Goal: Complete application form: Complete application form

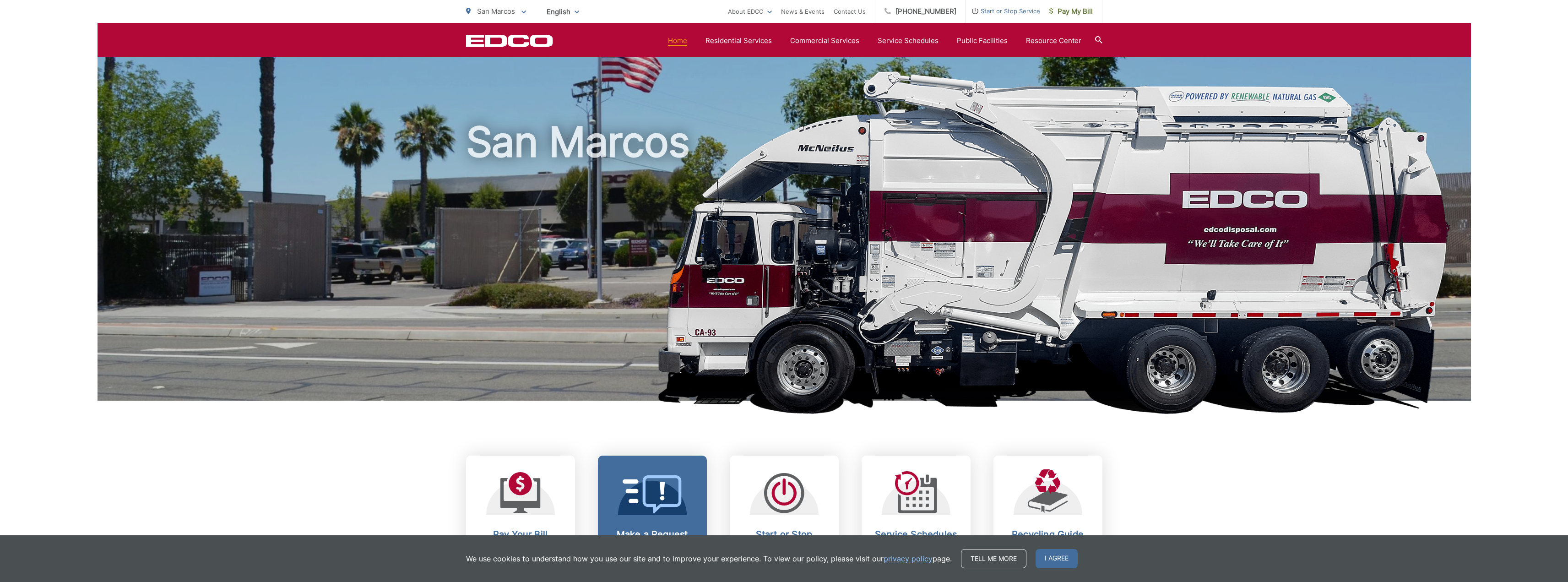
scroll to position [183, 0]
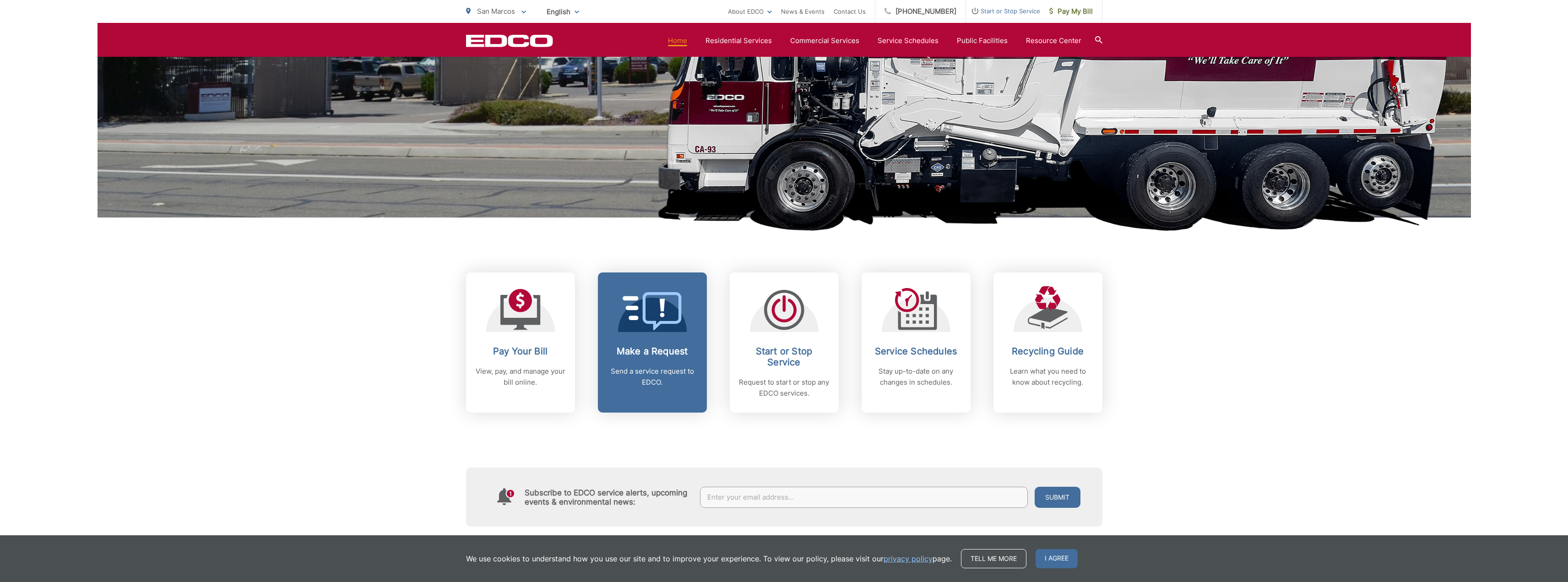
click at [635, 341] on link "Make a Request Send a service request to EDCO." at bounding box center [652, 342] width 109 height 140
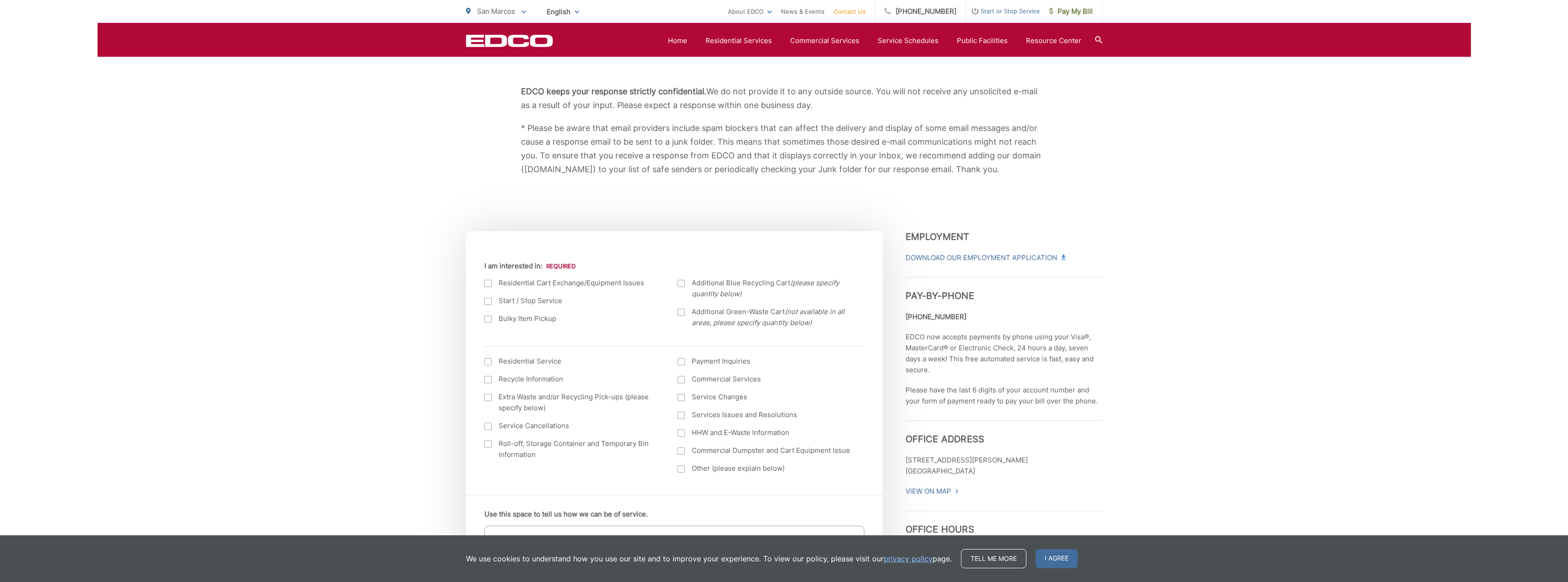
scroll to position [138, 0]
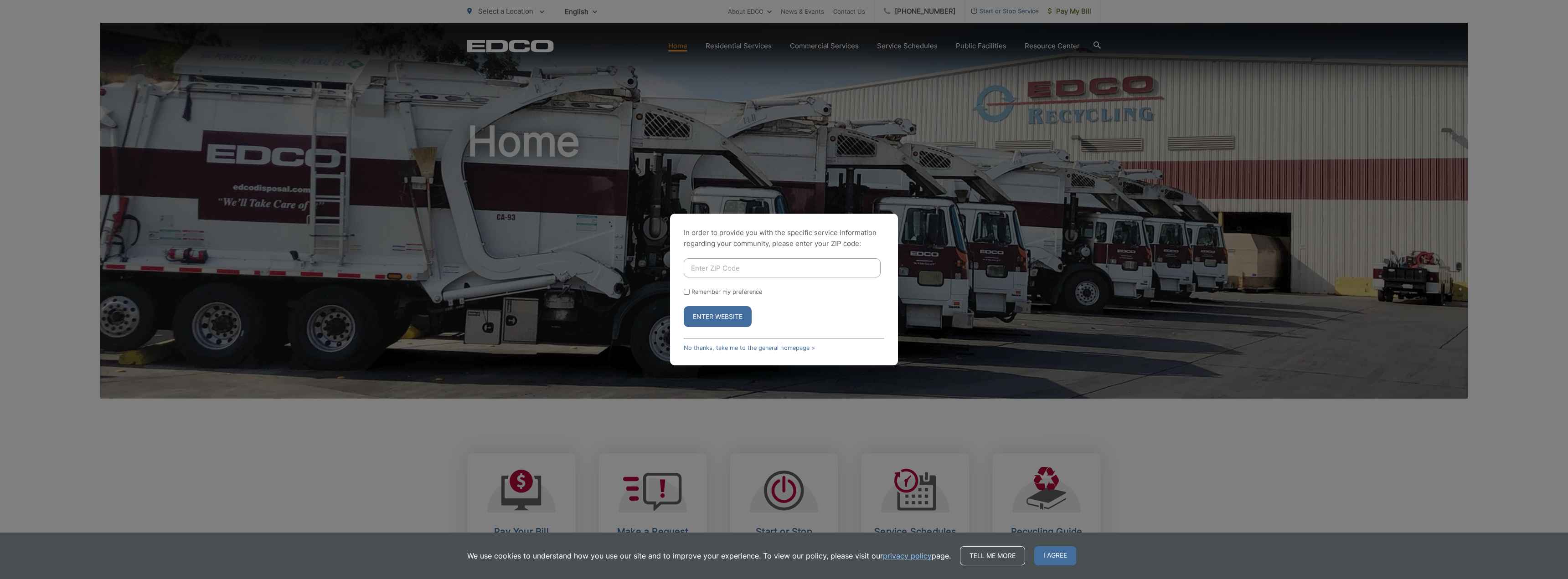
click at [740, 269] on input "Enter ZIP Code" at bounding box center [782, 268] width 197 height 19
type input "92078"
click at [691, 291] on div "Remember my preference" at bounding box center [783, 291] width 200 height 7
click at [686, 289] on input "Remember my preference" at bounding box center [687, 292] width 6 height 6
checkbox input "true"
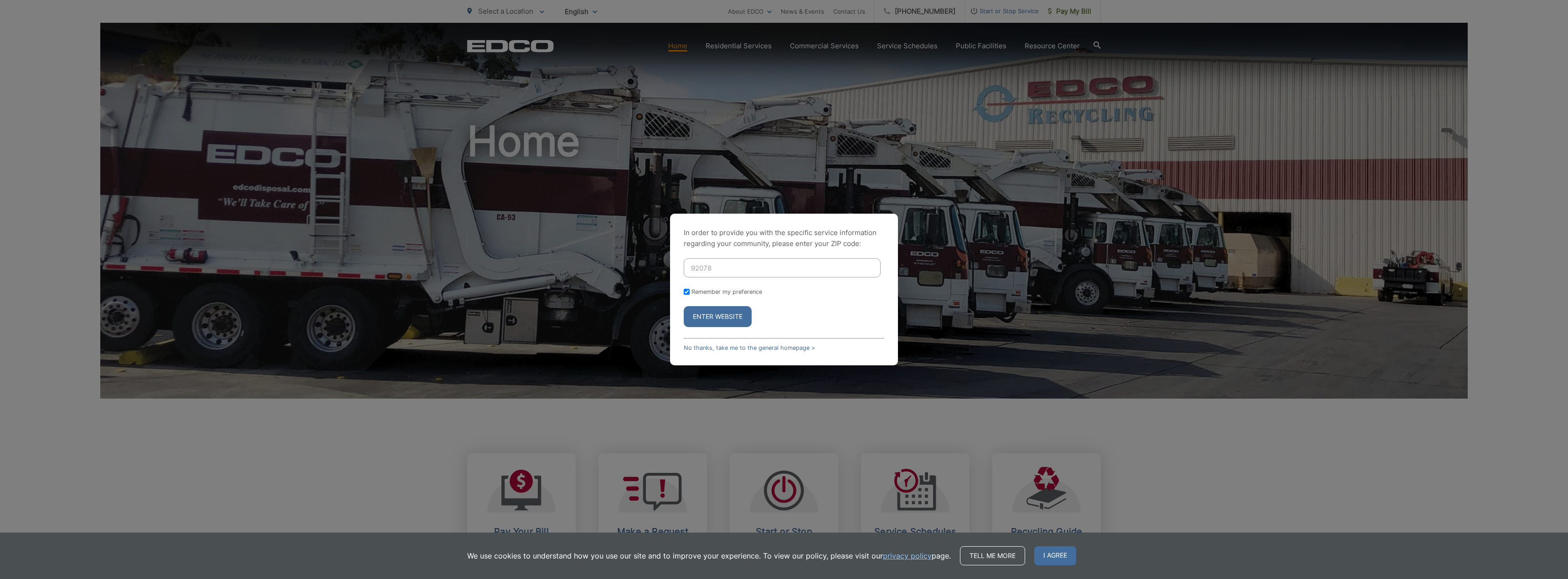
checkbox input "true"
click at [699, 316] on button "Enter Website" at bounding box center [718, 316] width 68 height 21
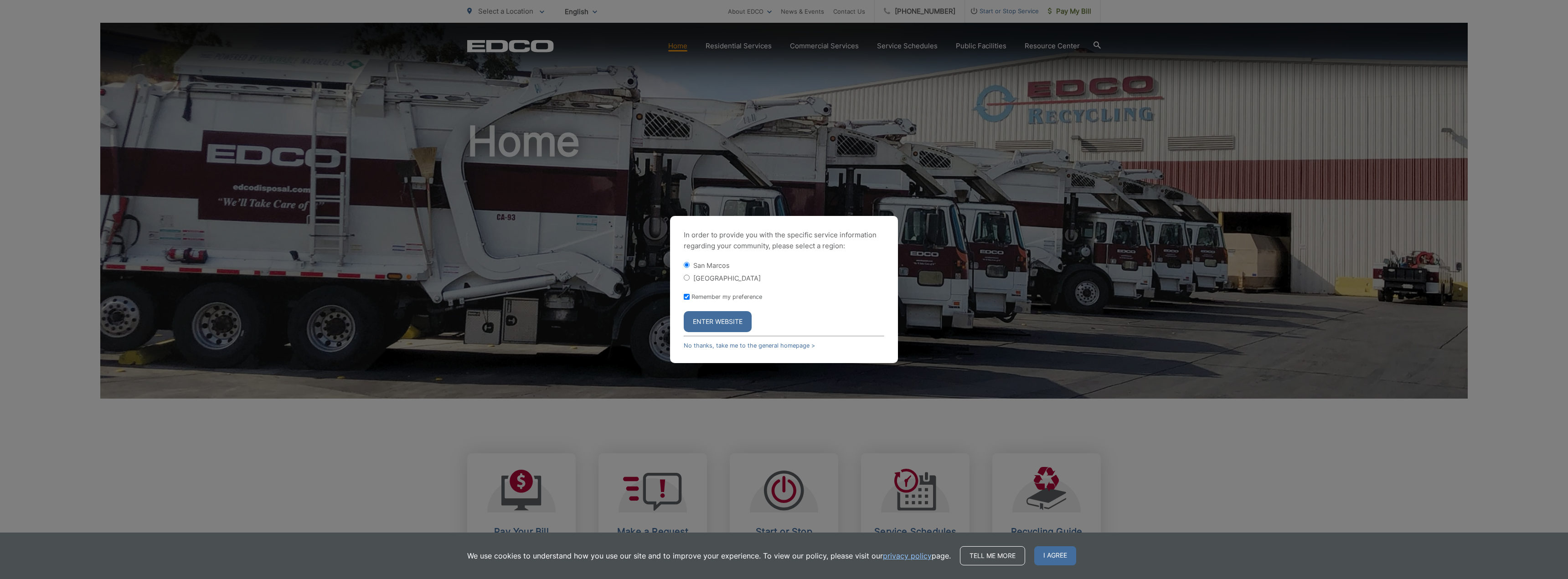
click at [722, 322] on button "Enter Website" at bounding box center [718, 321] width 68 height 21
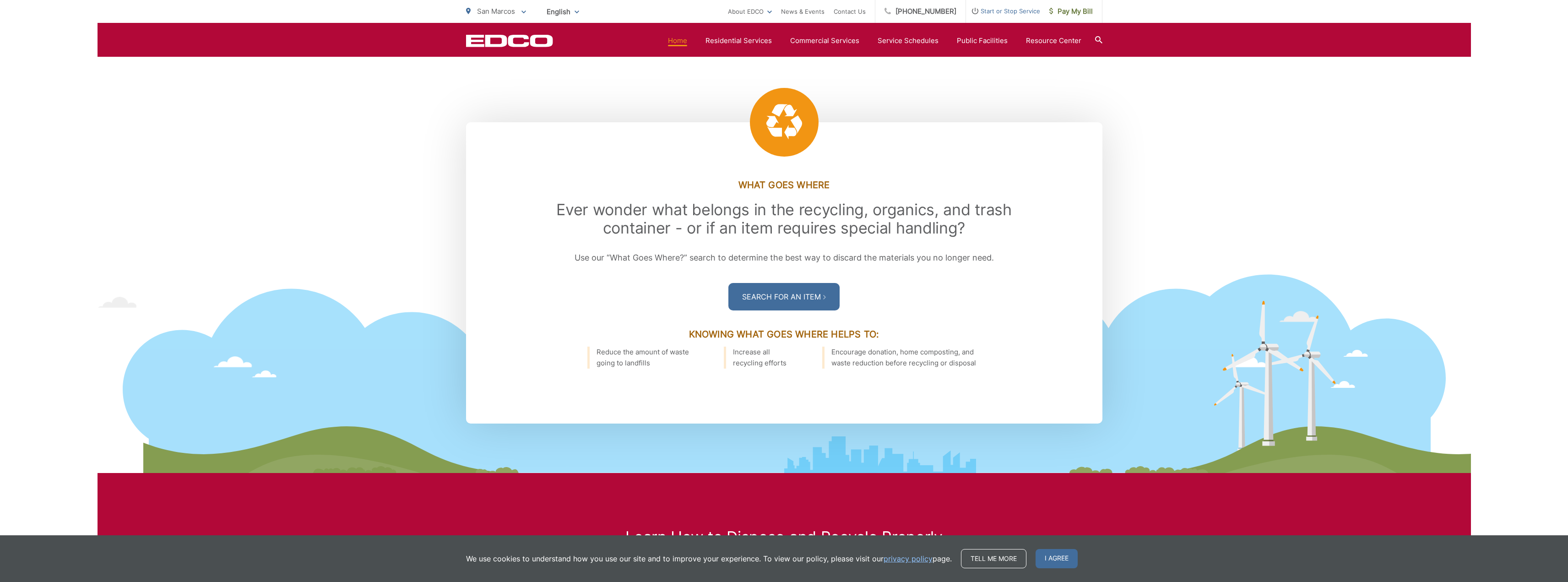
scroll to position [1190, 0]
click at [1080, 10] on span "Pay My Bill" at bounding box center [1070, 12] width 43 height 11
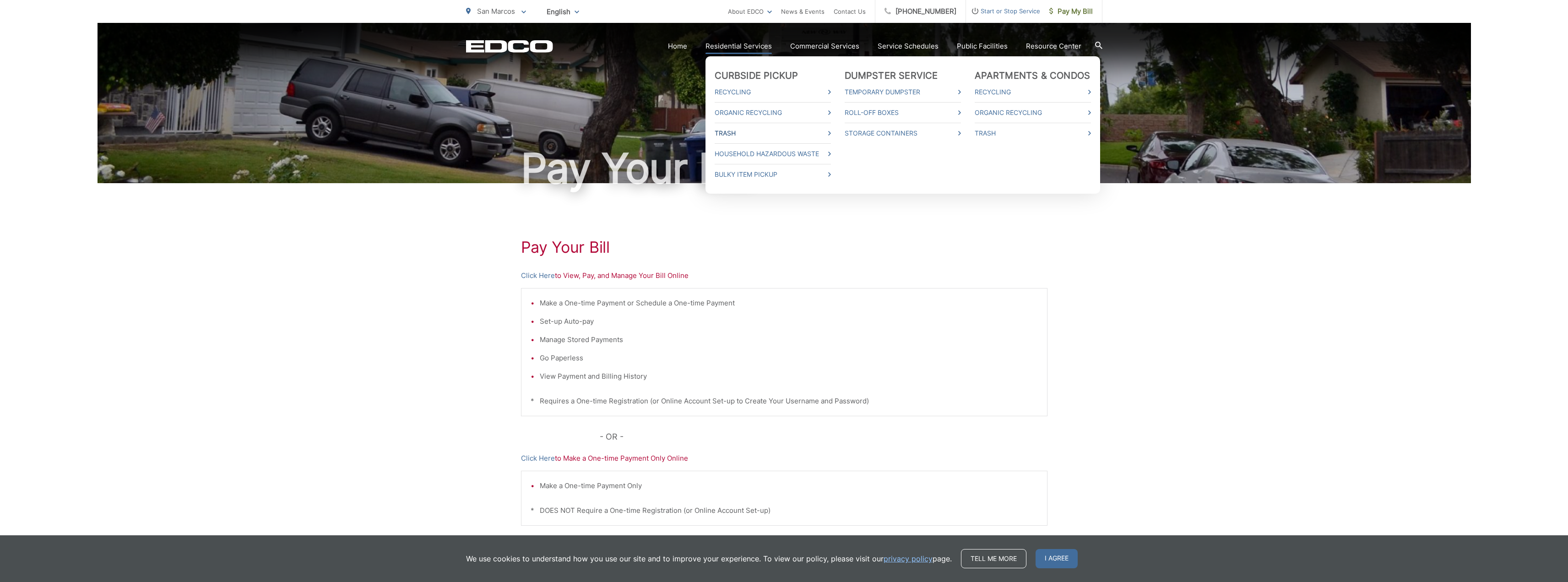
click at [734, 133] on link "Trash" at bounding box center [773, 133] width 116 height 11
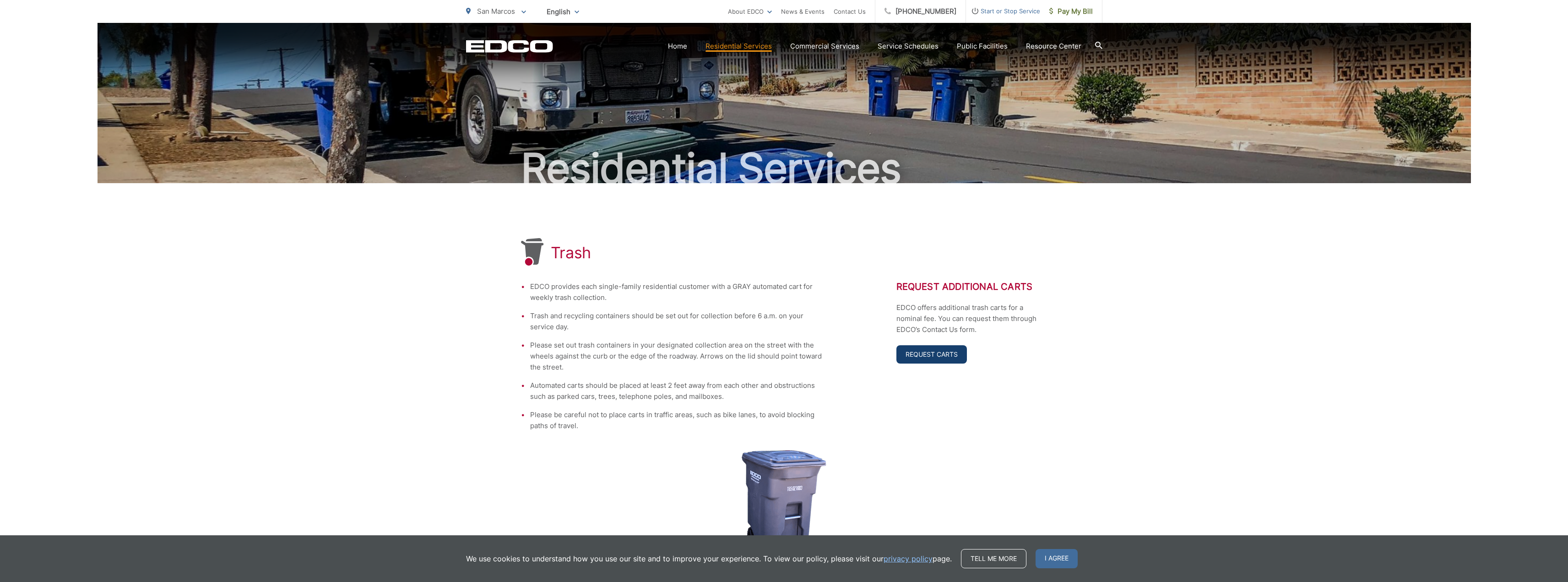
click at [923, 349] on link "Request Carts" at bounding box center [931, 355] width 70 height 18
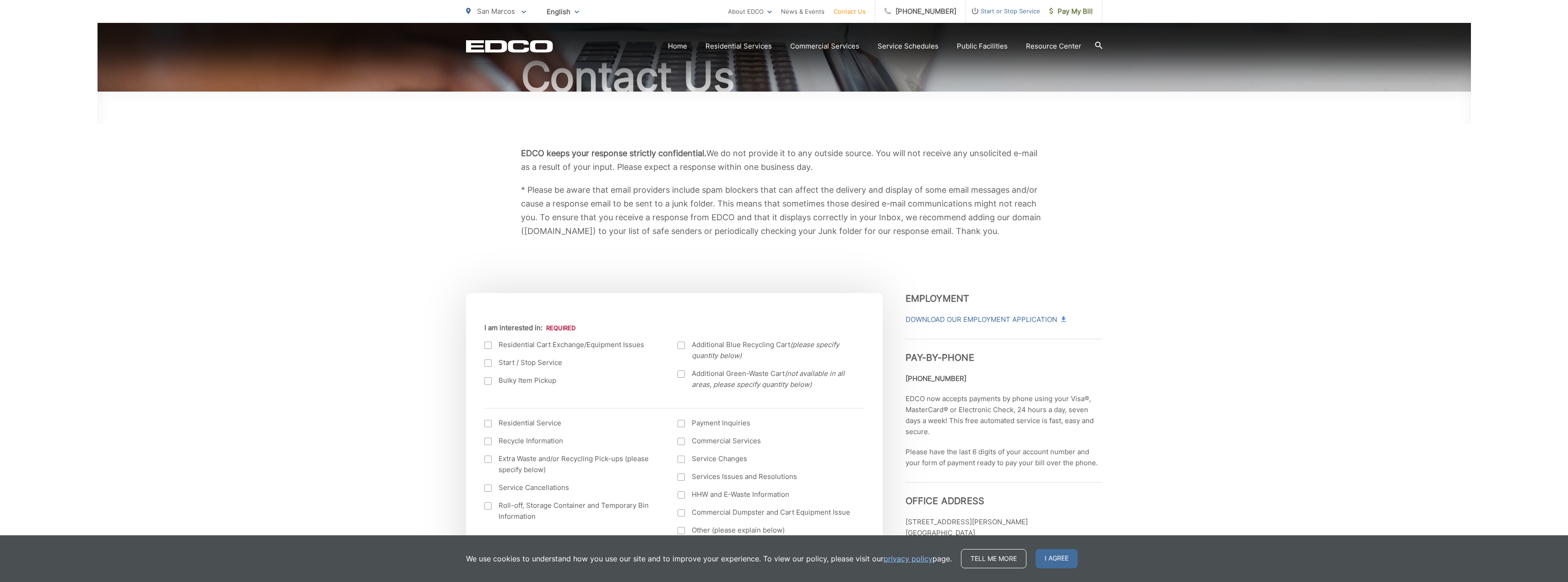
scroll to position [138, 0]
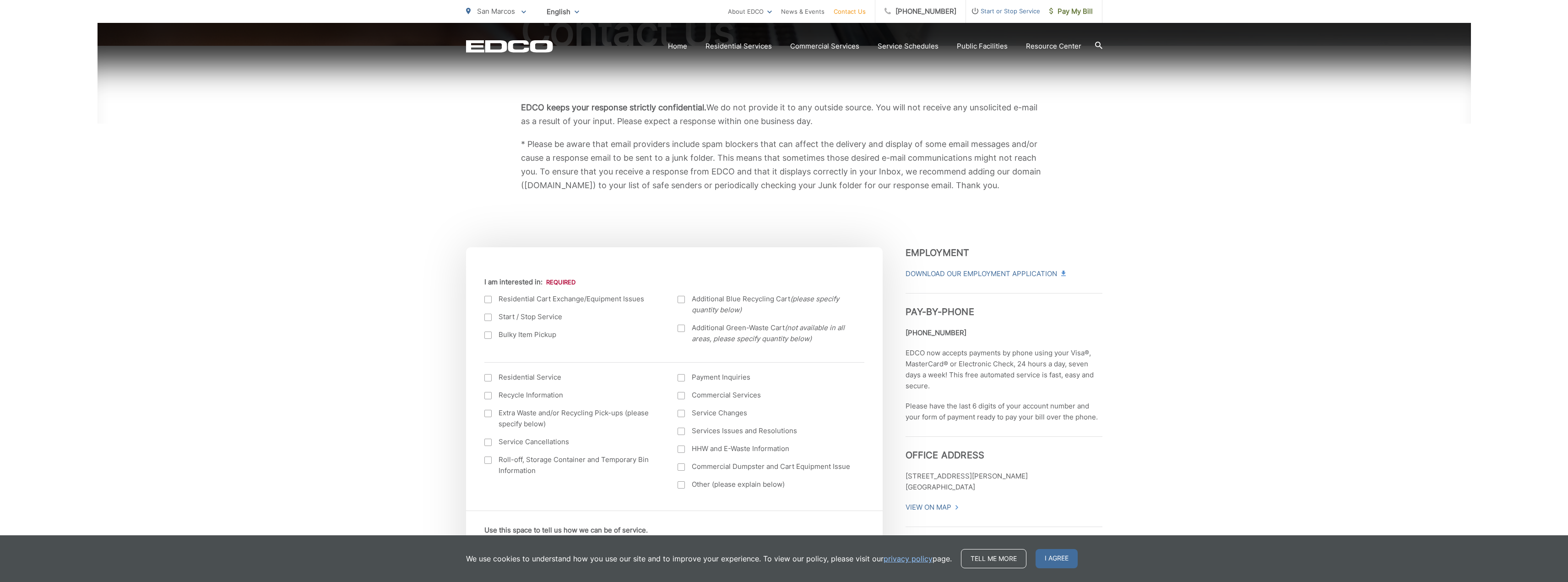
click at [488, 414] on div at bounding box center [488, 413] width 7 height 7
click at [0, 0] on input "Extra Waste and/or Recycling Pick-ups (please specify below)" at bounding box center [0, 0] width 0 height 0
click at [488, 414] on div at bounding box center [488, 413] width 7 height 7
click at [0, 0] on input "Extra Waste and/or Recycling Pick-ups (please specify below)" at bounding box center [0, 0] width 0 height 0
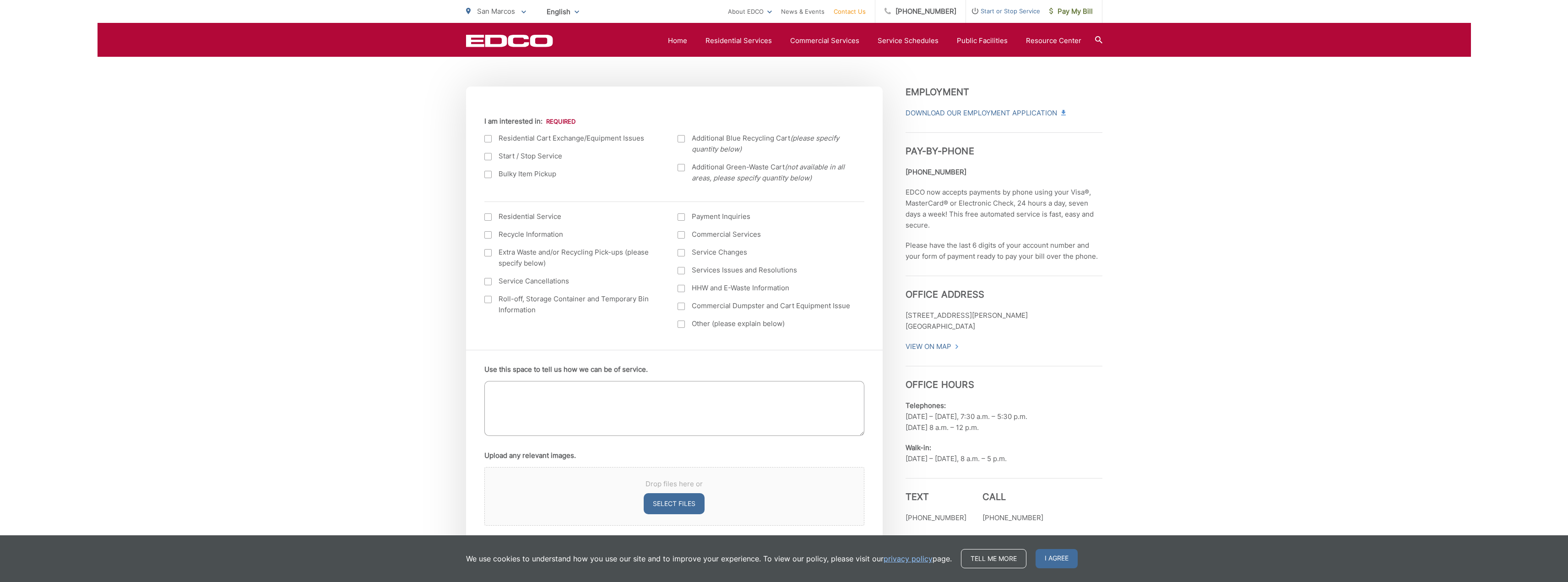
scroll to position [320, 0]
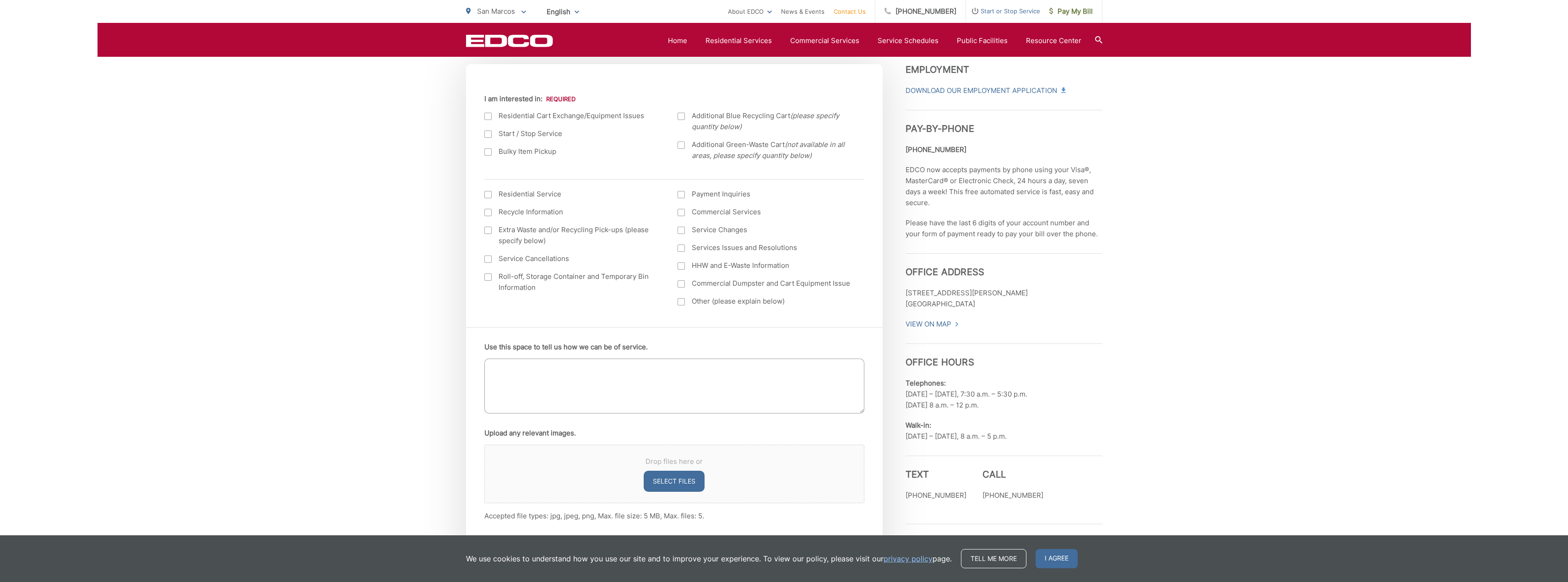
click at [535, 391] on textarea "Use this space to tell us how we can be of service." at bounding box center [674, 386] width 380 height 55
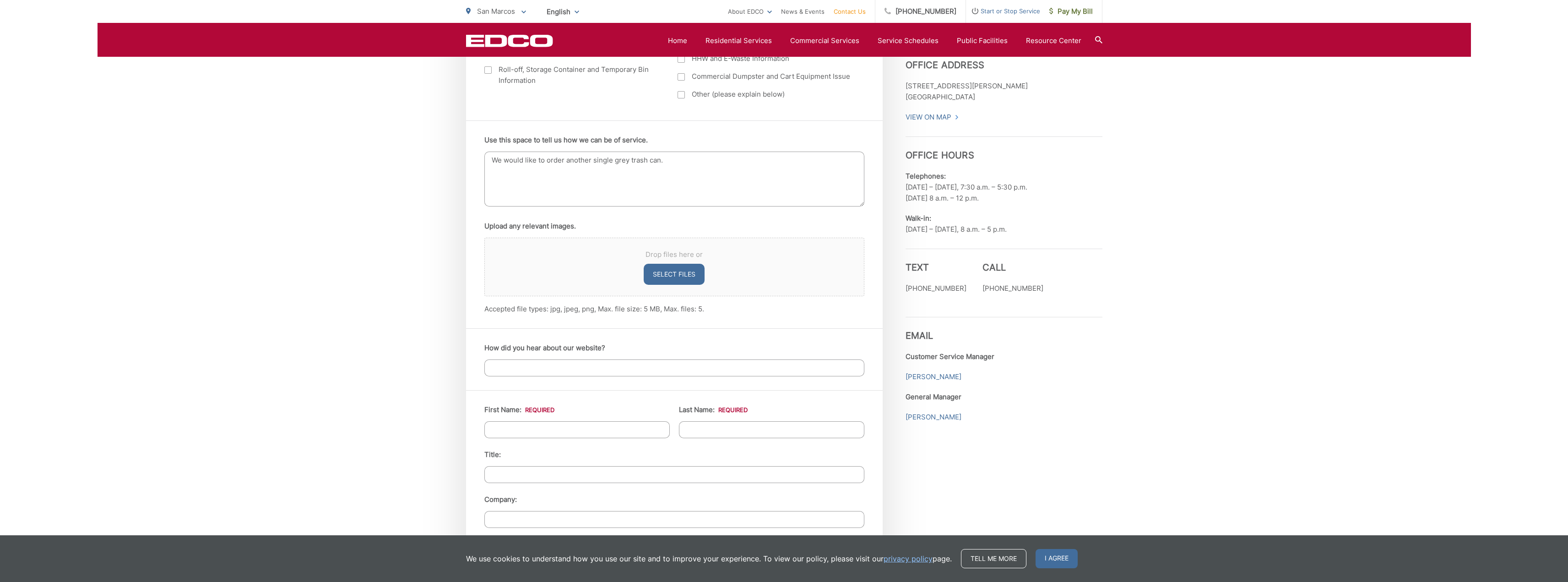
scroll to position [550, 0]
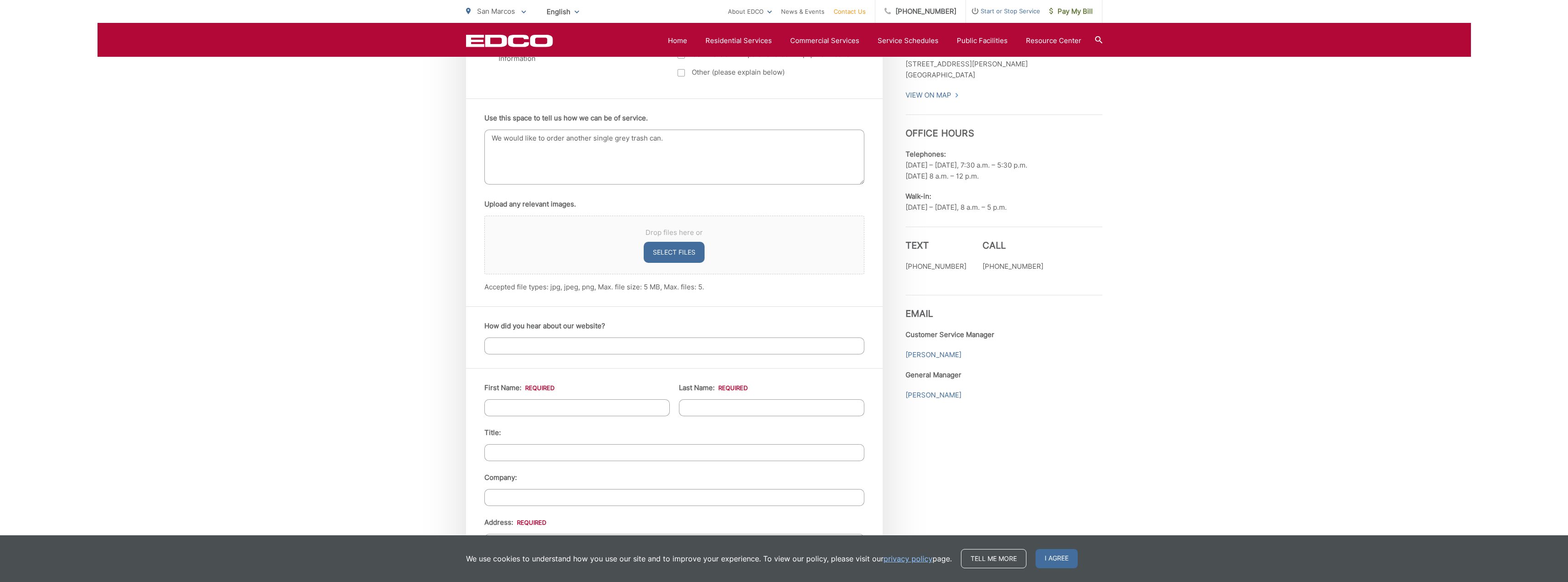
type textarea "We would like to order another single grey trash can."
click at [559, 406] on input "First Name: *" at bounding box center [576, 408] width 185 height 17
type input "Erik"
type input "Bridy"
type input "1721 Burbury Way"
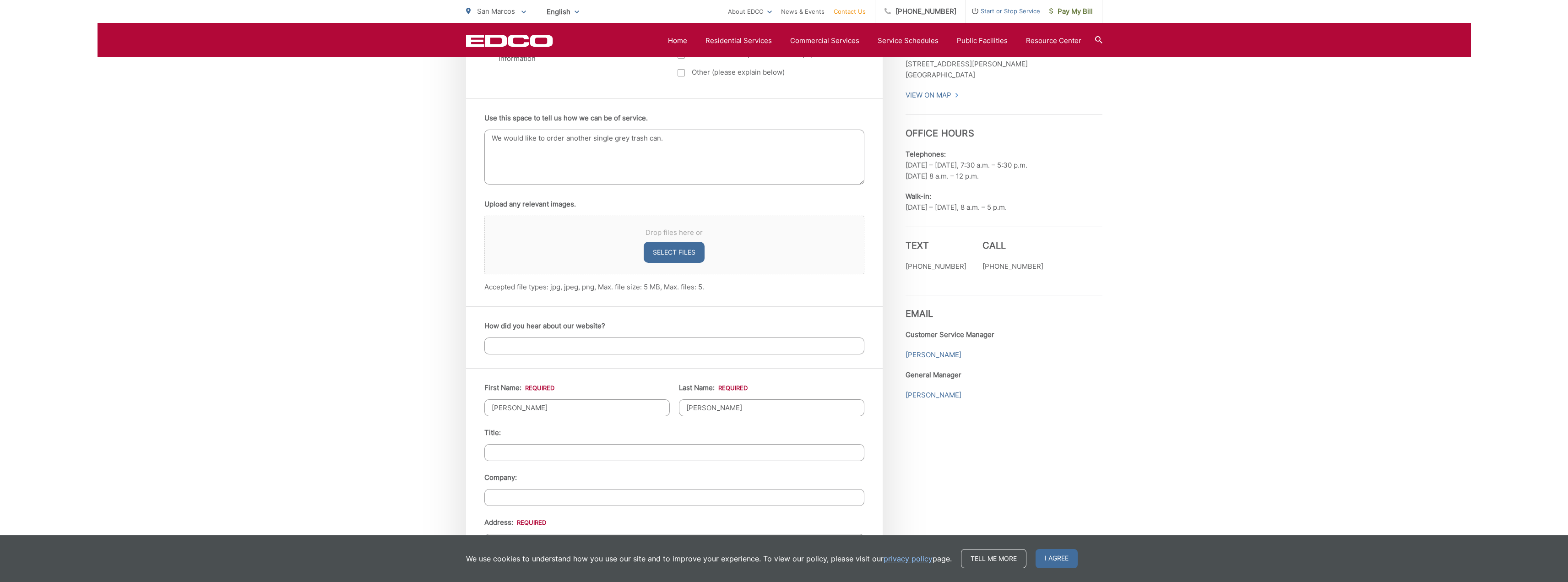
type input "San Marcos"
type input "92078"
type input "7608030257"
type input "erikkbridy@gmail.com"
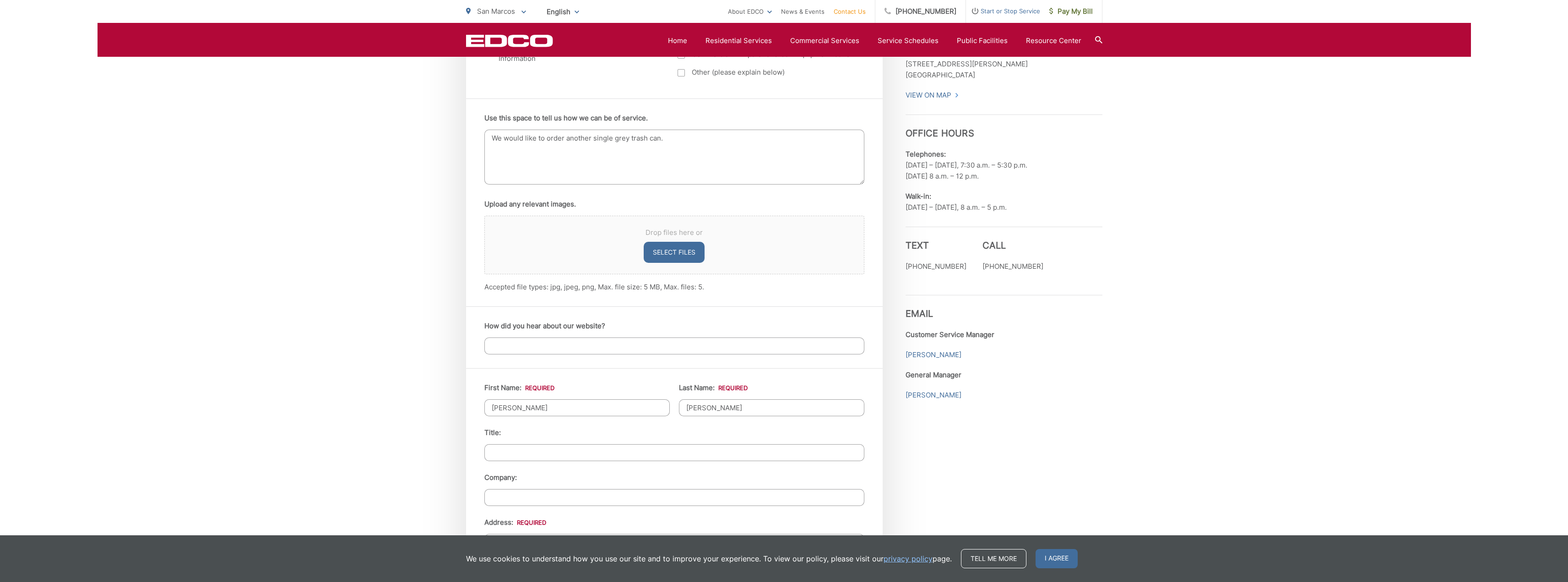
type input "(760) 803-0257"
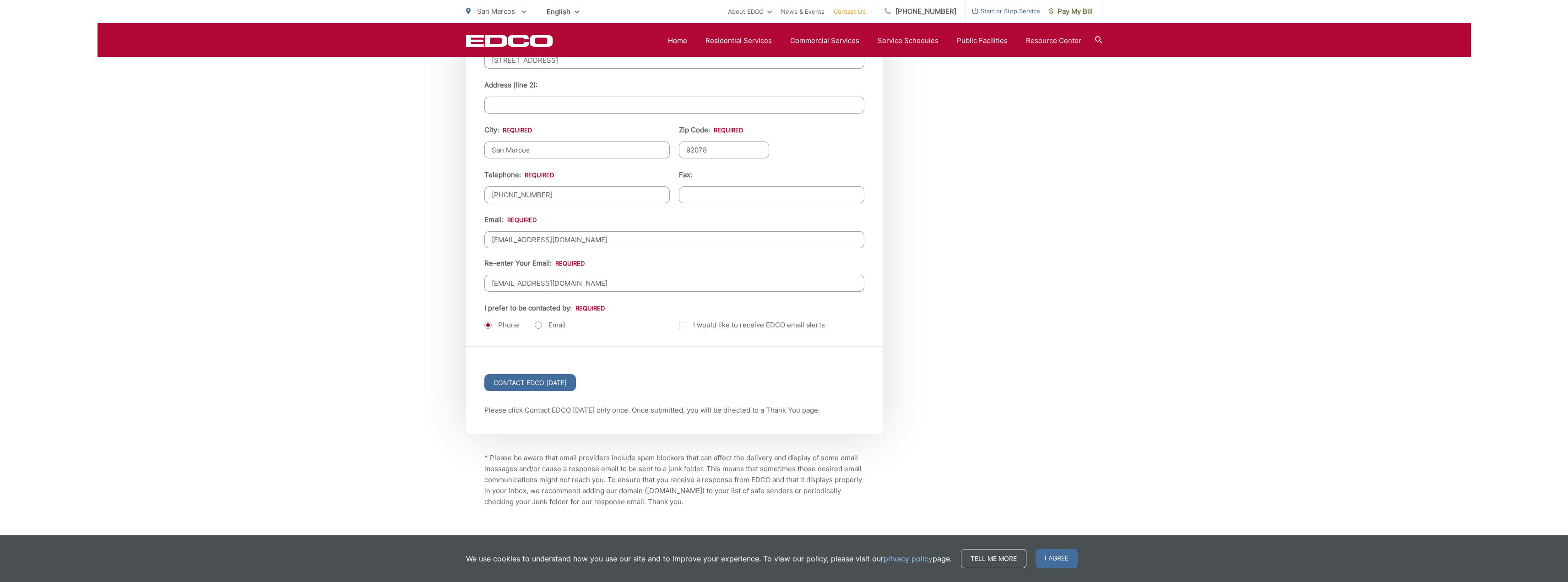
scroll to position [1053, 0]
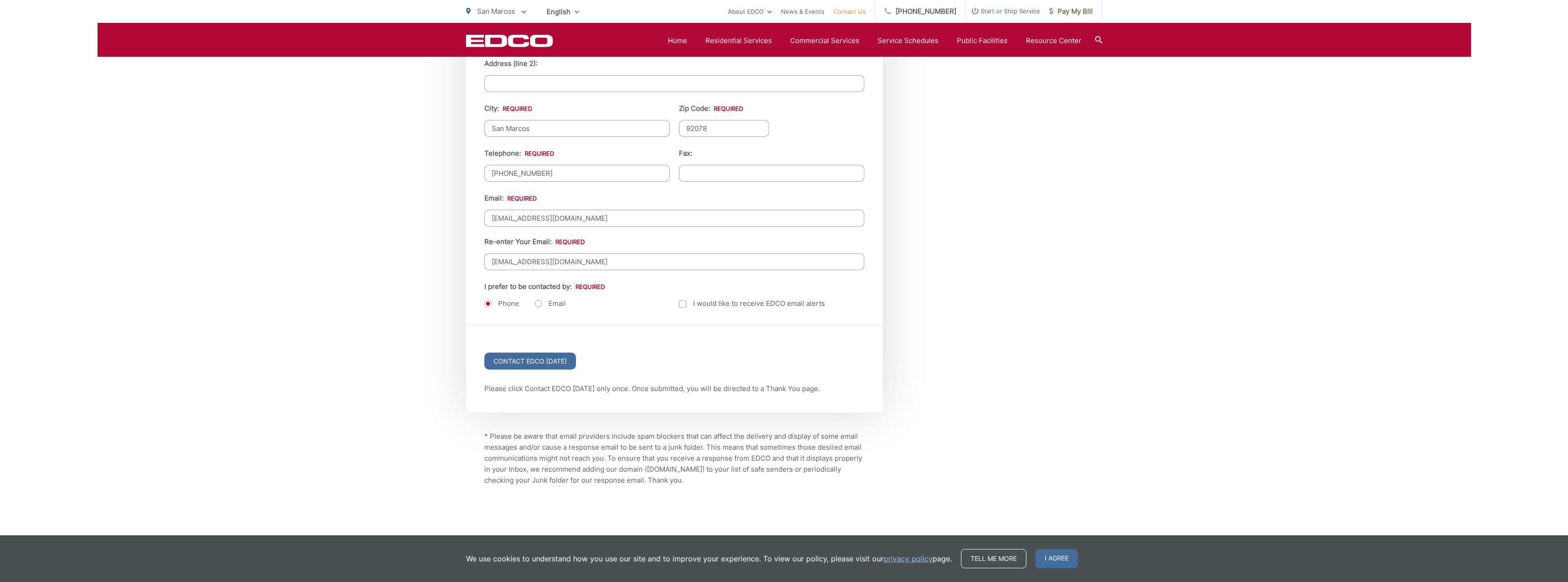
click at [539, 304] on label "Email" at bounding box center [550, 303] width 31 height 9
radio input "true"
click at [550, 359] on input "Contact EDCO [DATE]" at bounding box center [530, 361] width 92 height 17
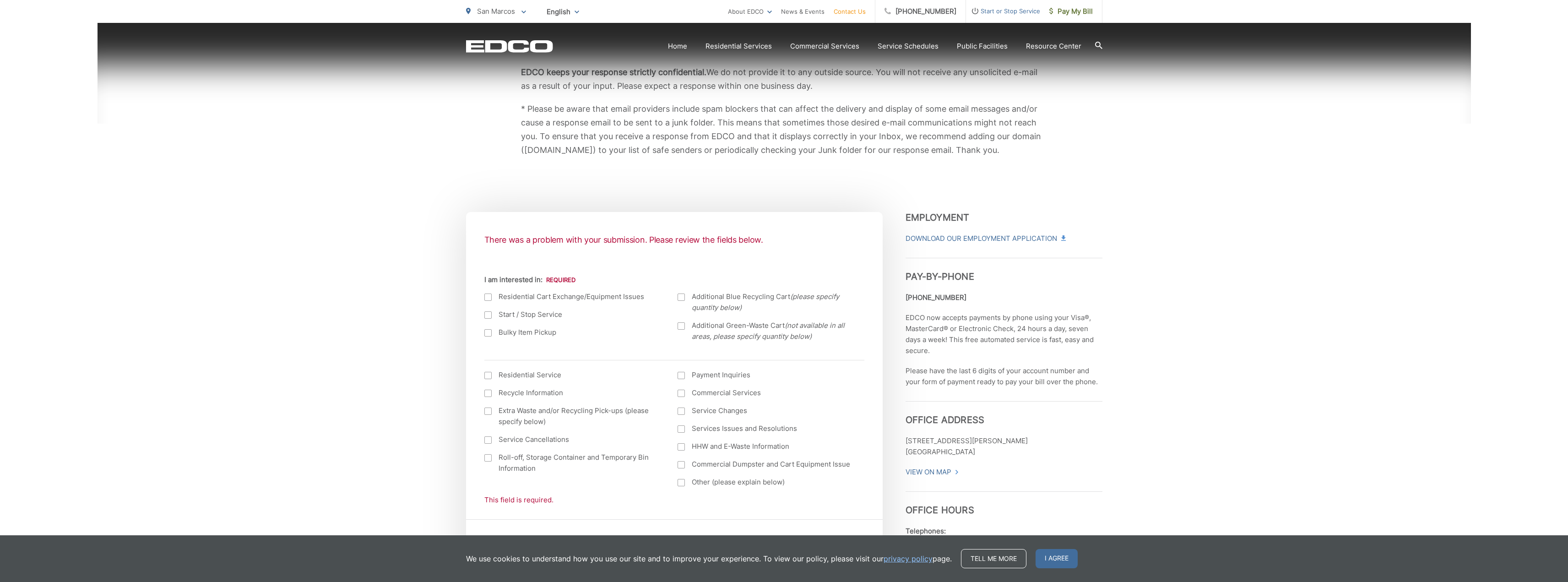
scroll to position [229, 0]
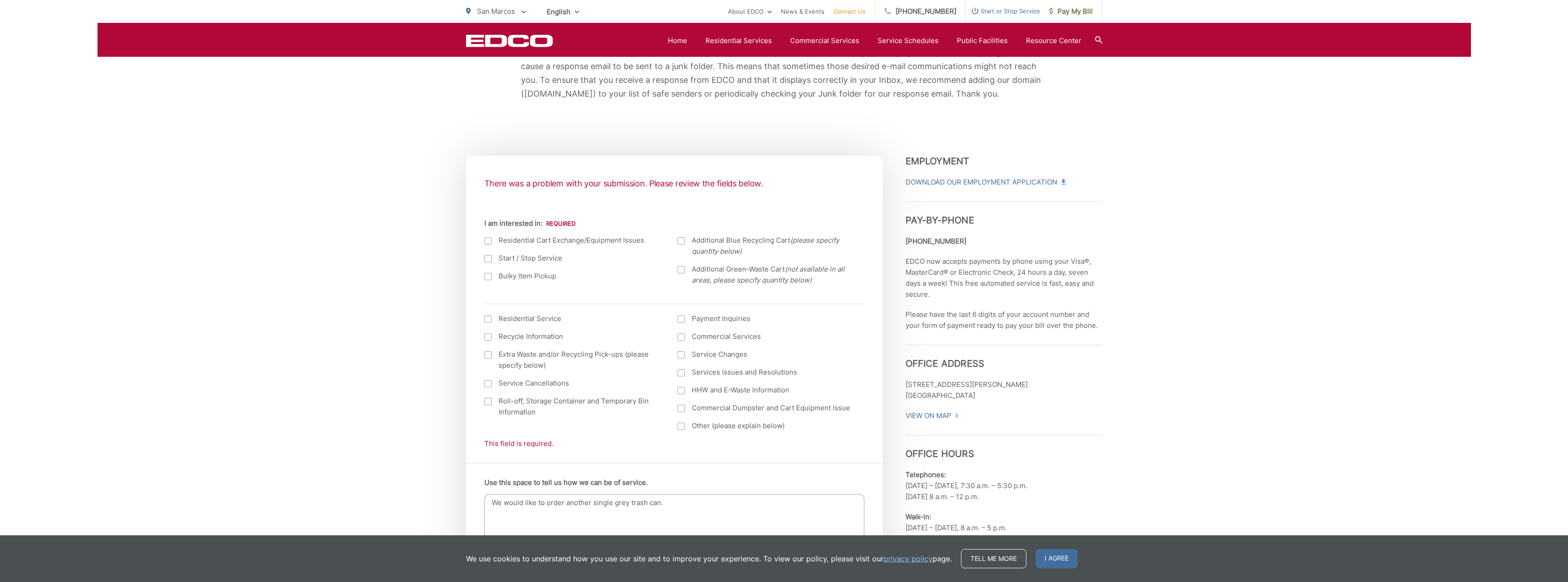
click at [679, 426] on div at bounding box center [681, 426] width 7 height 7
click at [0, 0] on input "Other (please explain below)" at bounding box center [0, 0] width 0 height 0
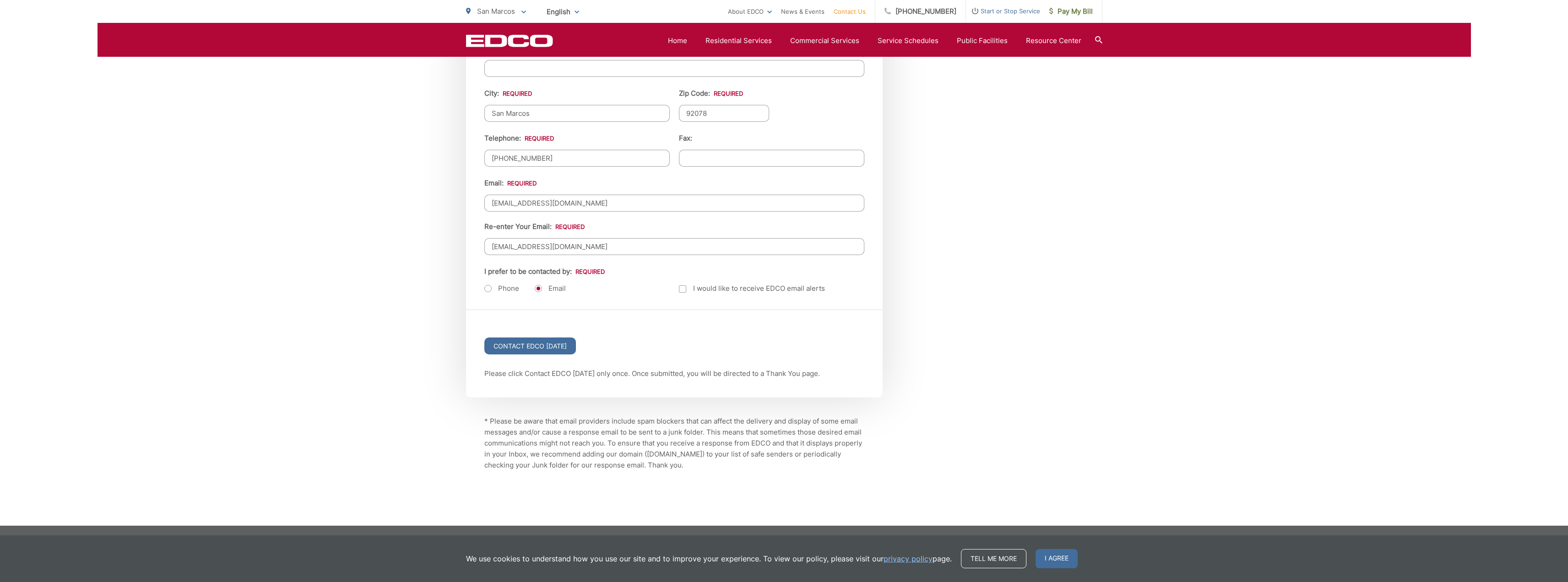
scroll to position [1113, 0]
click at [564, 349] on input "Contact EDCO [DATE]" at bounding box center [530, 345] width 92 height 17
